Goal: Task Accomplishment & Management: Use online tool/utility

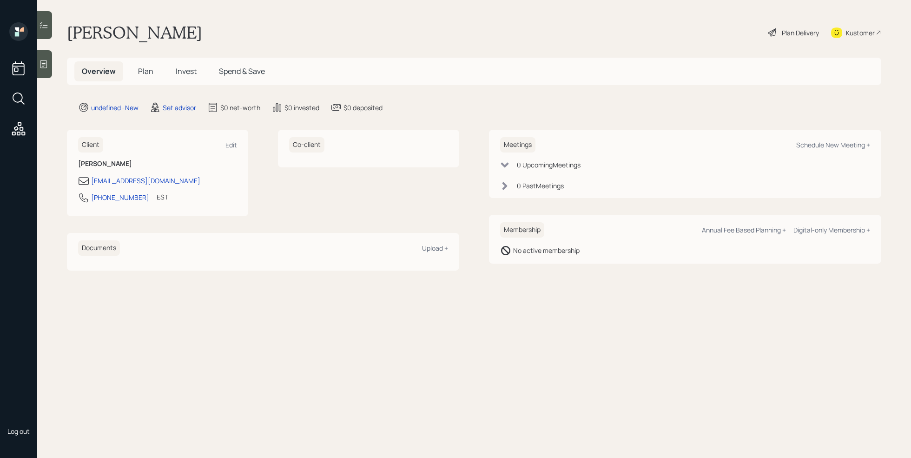
click at [42, 65] on icon at bounding box center [43, 63] width 9 height 9
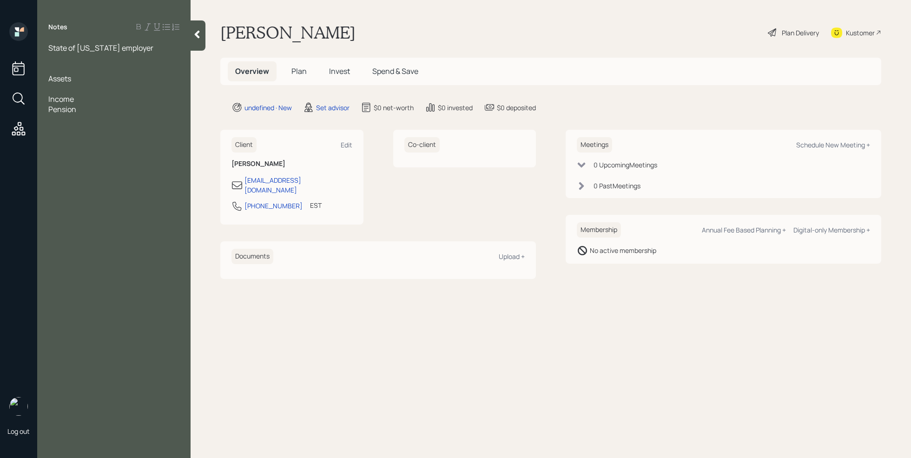
click at [62, 81] on span "Assets" at bounding box center [59, 78] width 23 height 10
click at [59, 85] on div at bounding box center [113, 89] width 131 height 10
click at [47, 47] on div "State of [US_STATE] employer Assets 401k- Income Pension" at bounding box center [113, 79] width 153 height 72
click at [49, 48] on span "State of [US_STATE] employer" at bounding box center [100, 48] width 105 height 10
click at [159, 49] on div "State of [US_STATE] employer" at bounding box center [113, 48] width 131 height 10
